Goal: Information Seeking & Learning: Learn about a topic

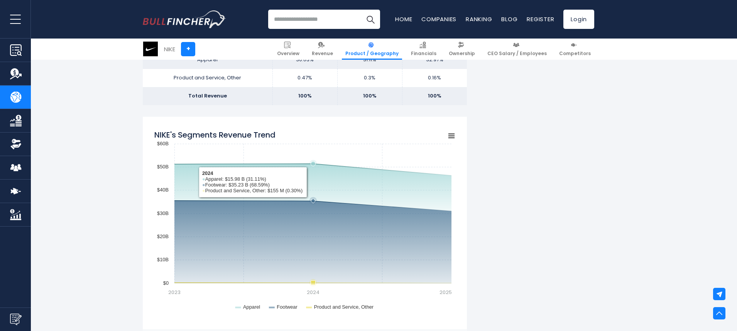
scroll to position [540, 0]
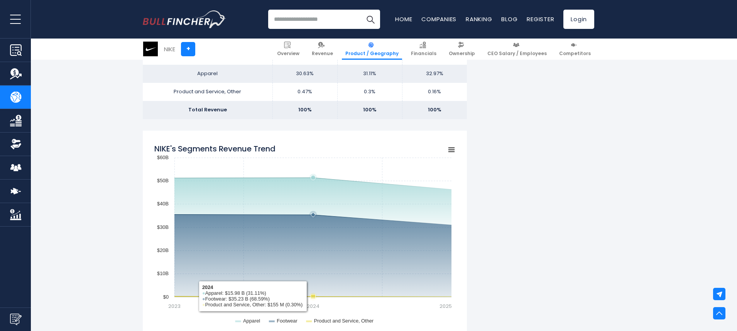
drag, startPoint x: 313, startPoint y: 294, endPoint x: 317, endPoint y: 274, distance: 20.8
click at [317, 274] on icon "Created with Highcharts 12.1.2 Chart context menu NIKE's Segments Revenue Trend…" at bounding box center [304, 236] width 301 height 193
click at [317, 274] on rect "NIKE's Segments Revenue Trend" at bounding box center [304, 236] width 301 height 193
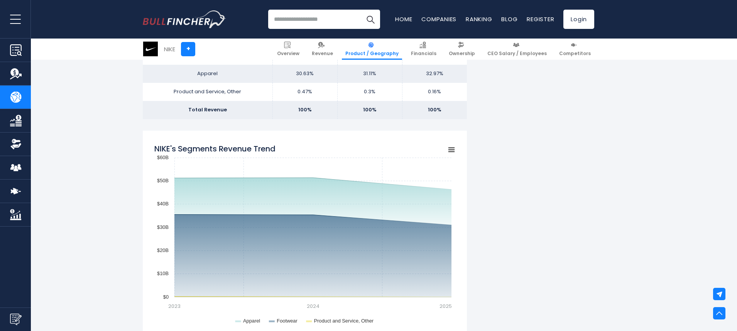
click at [8, 120] on link "Financials" at bounding box center [15, 120] width 31 height 23
click at [22, 124] on link "Financials" at bounding box center [15, 120] width 31 height 23
click at [13, 141] on img "Company Ownership" at bounding box center [16, 144] width 12 height 12
click at [14, 172] on img "Company Employees" at bounding box center [16, 168] width 12 height 12
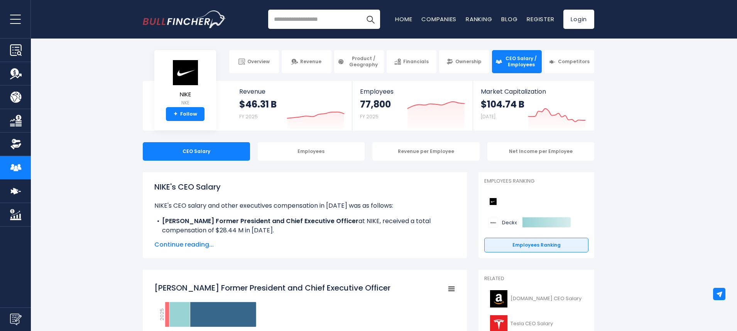
click at [12, 110] on link "Financials" at bounding box center [15, 120] width 31 height 23
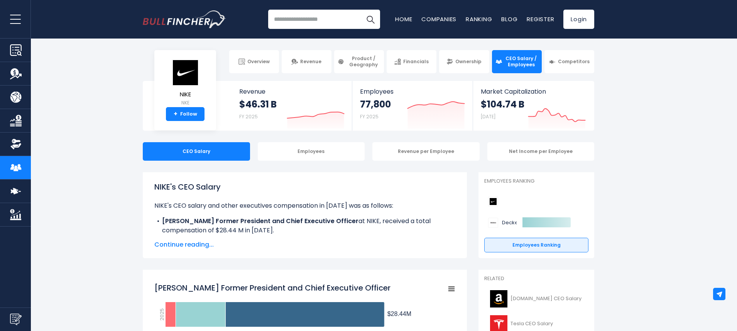
click at [15, 101] on img "Company Product/Geography" at bounding box center [16, 97] width 12 height 12
click at [16, 113] on link "Financials" at bounding box center [15, 120] width 31 height 23
click at [17, 119] on img "Company Financials" at bounding box center [16, 121] width 12 height 12
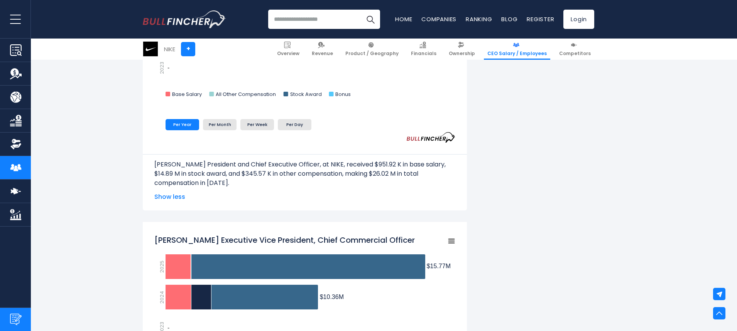
scroll to position [579, 0]
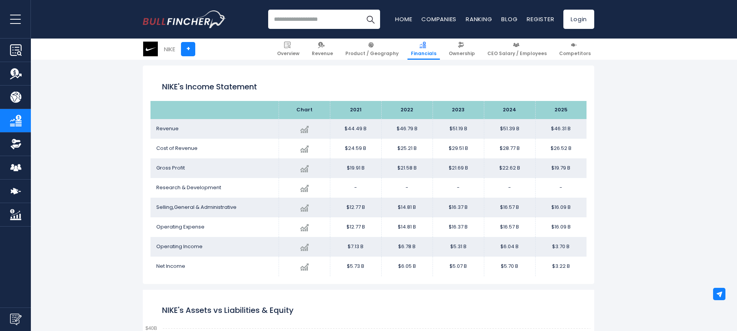
scroll to position [109, 0]
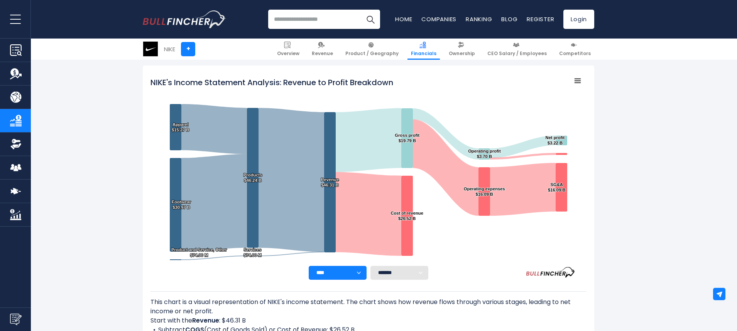
click at [25, 145] on link "Ownership" at bounding box center [15, 144] width 31 height 23
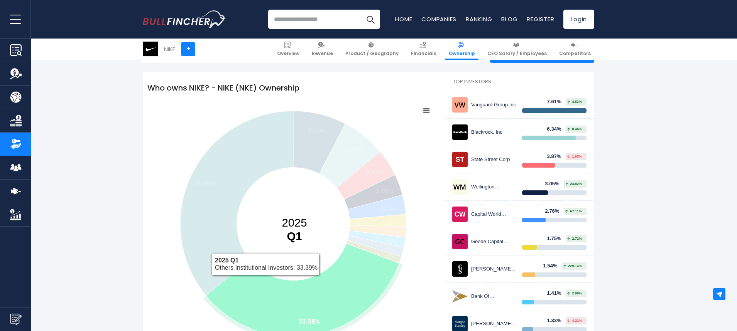
scroll to position [116, 0]
